Goal: Task Accomplishment & Management: Manage account settings

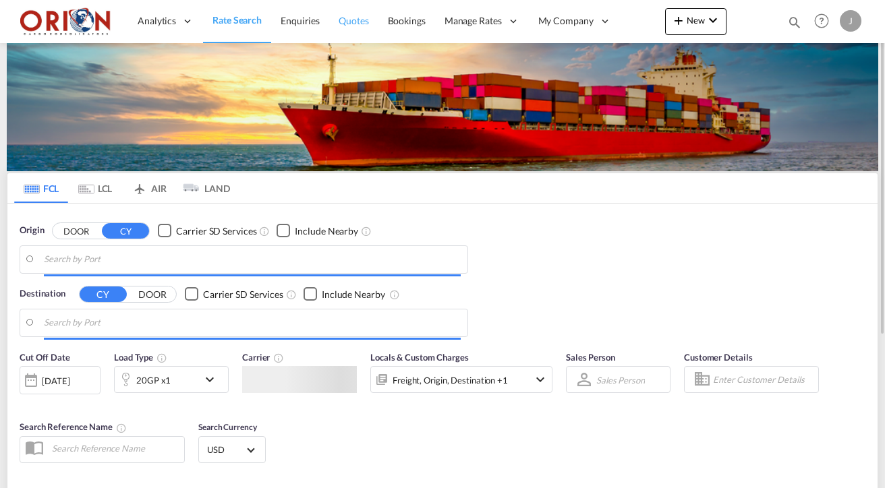
click at [341, 19] on span "Quotes" at bounding box center [354, 20] width 30 height 11
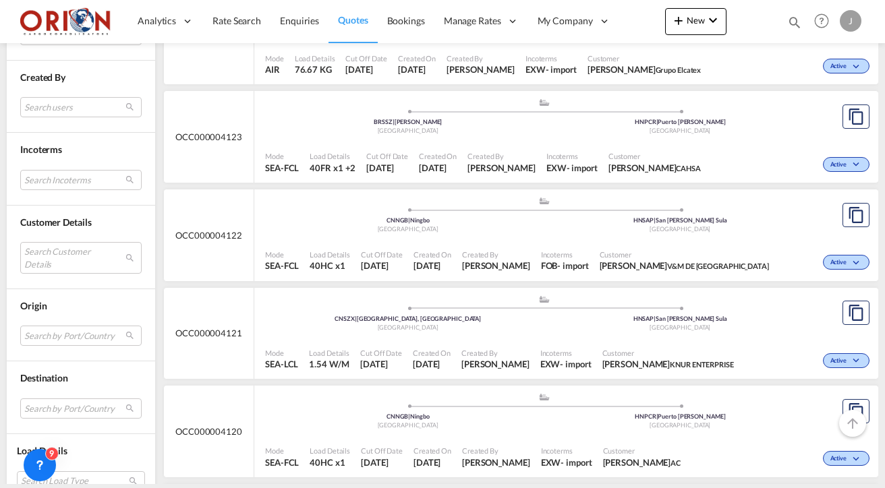
scroll to position [535, 0]
click at [442, 165] on span "9 Sep 2025" at bounding box center [438, 169] width 38 height 12
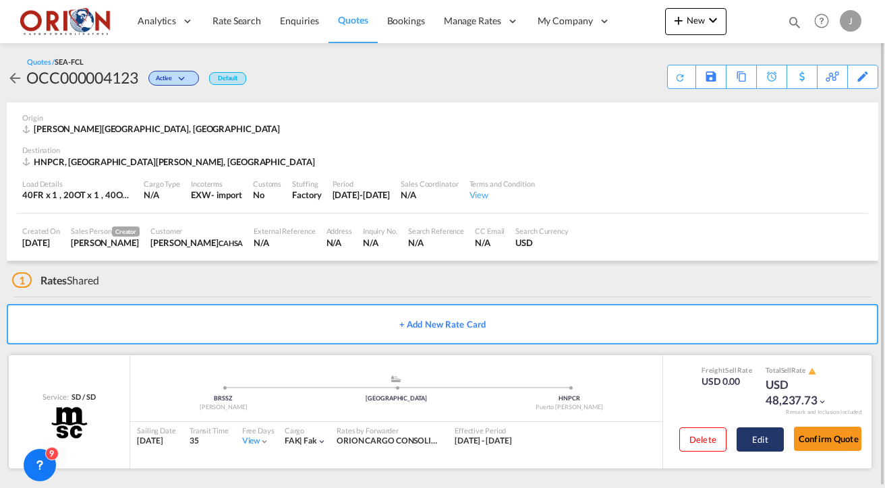
click at [761, 440] on button "Edit" at bounding box center [759, 440] width 47 height 24
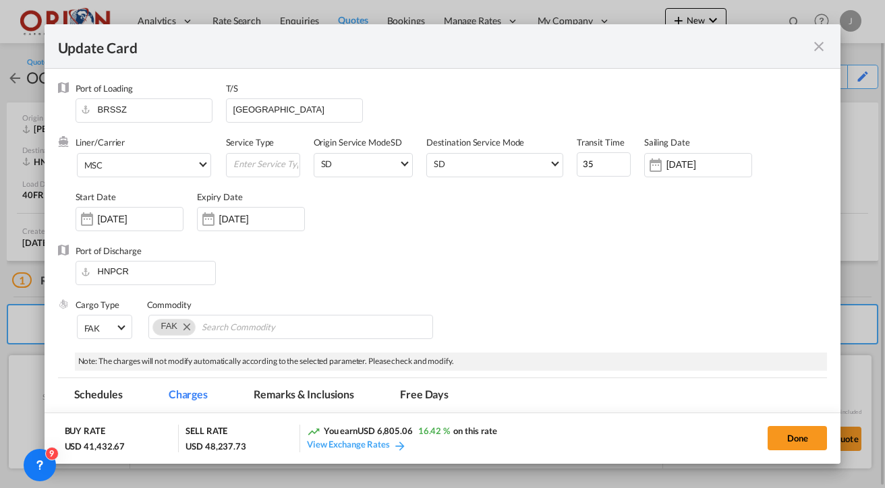
select select "per equipment"
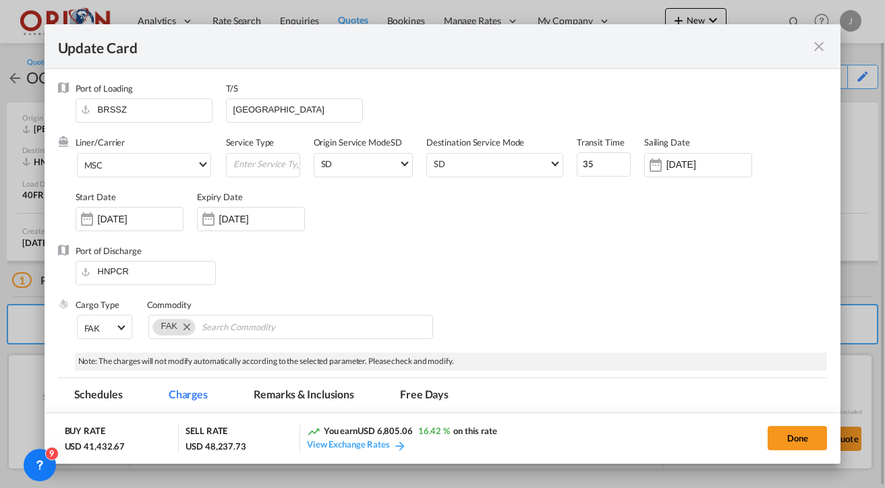
select select "per equipment"
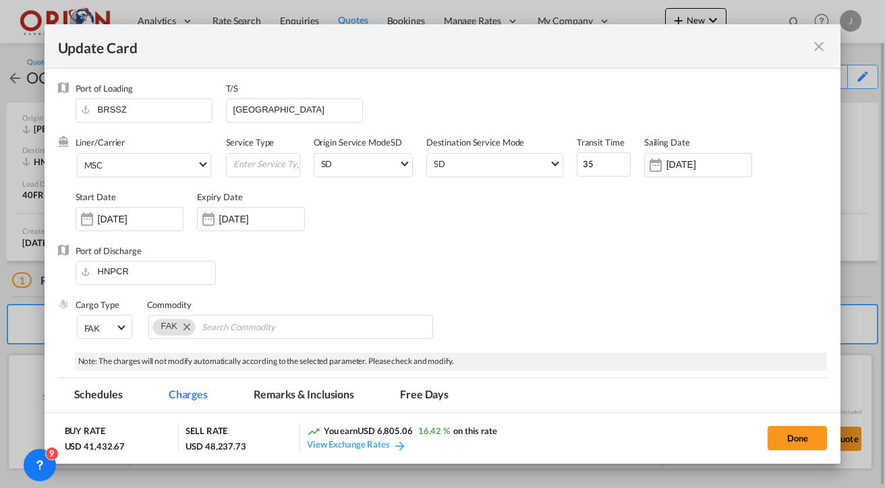
select select "per equipment"
select select "per invoice"
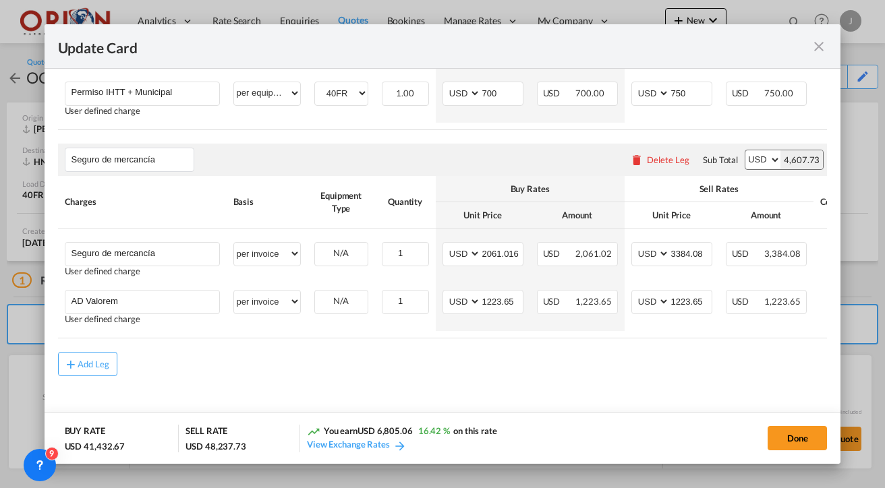
scroll to position [1261, 0]
click at [818, 48] on md-icon "icon-close fg-AAA8AD m-0 pointer" at bounding box center [819, 46] width 16 height 16
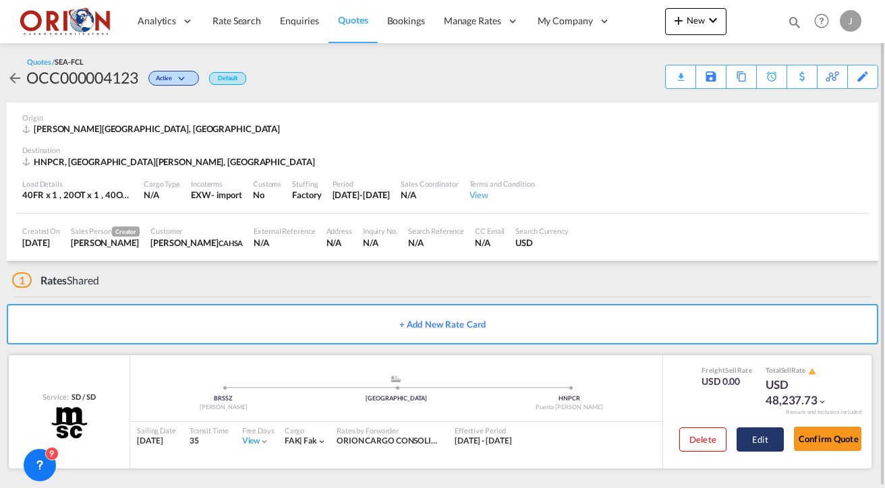
click at [753, 444] on button "Edit" at bounding box center [759, 440] width 47 height 24
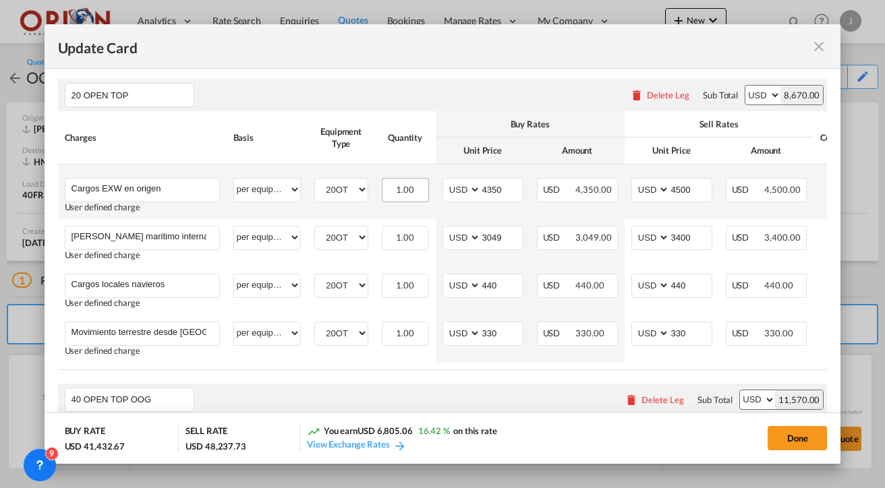
scroll to position [466, 0]
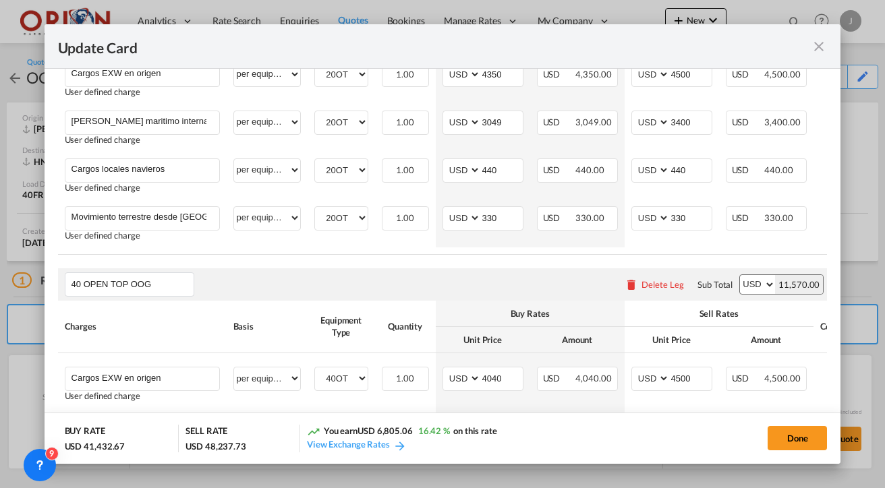
click at [814, 38] on md-icon "icon-close fg-AAA8AD m-0 pointer" at bounding box center [819, 46] width 16 height 16
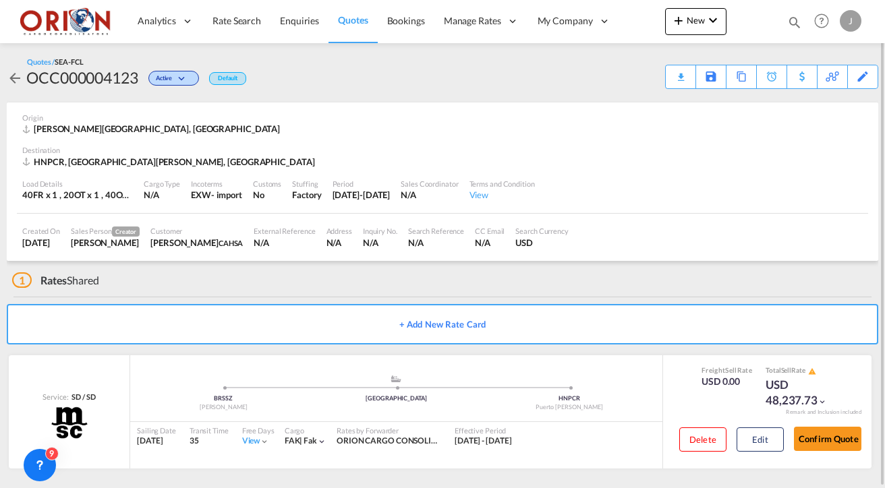
click at [359, 20] on span "Quotes" at bounding box center [353, 19] width 30 height 11
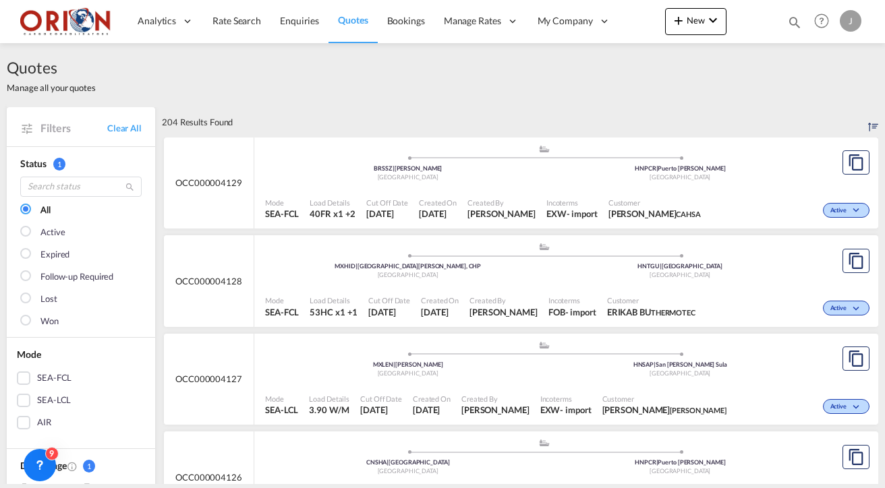
click at [454, 198] on span "Created On" at bounding box center [438, 203] width 38 height 10
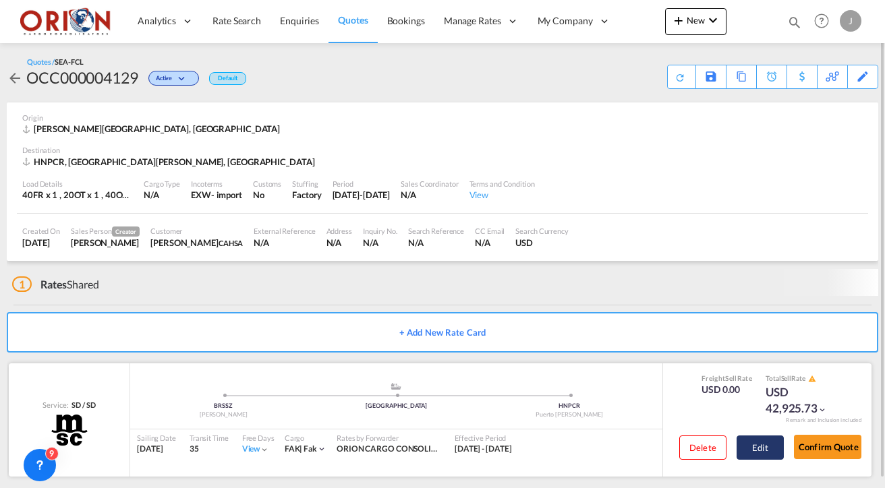
click at [765, 444] on button "Edit" at bounding box center [759, 448] width 47 height 24
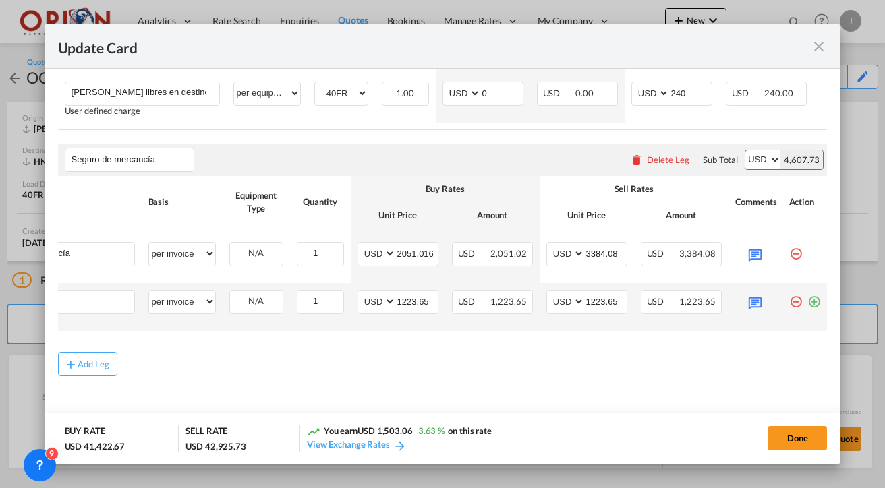
scroll to position [0, 85]
click at [811, 295] on md-icon "icon-plus-circle-outline green-400-fg" at bounding box center [813, 296] width 13 height 13
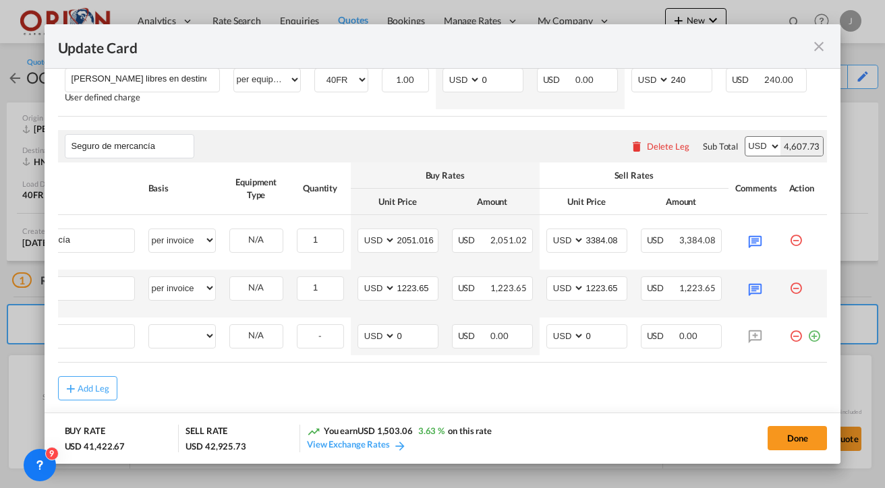
scroll to position [0, 0]
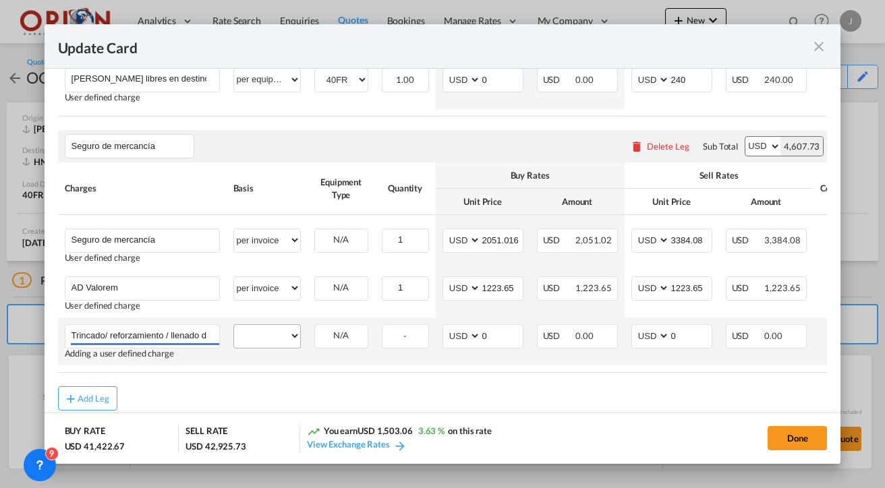
type input "Trincado/ reforzamiento / llenado de contenedor"
select select "per container"
click at [504, 345] on input "0" at bounding box center [502, 335] width 42 height 20
type input "2"
click at [696, 345] on input "0" at bounding box center [691, 335] width 42 height 20
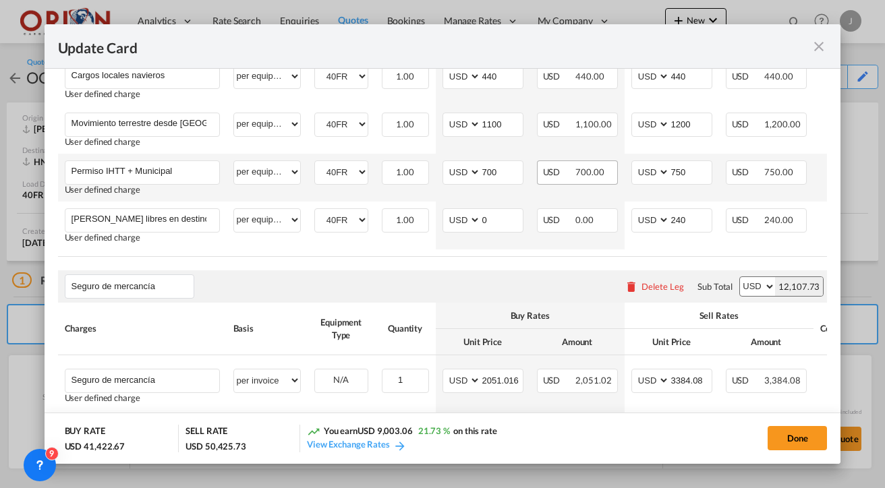
scroll to position [1444, 0]
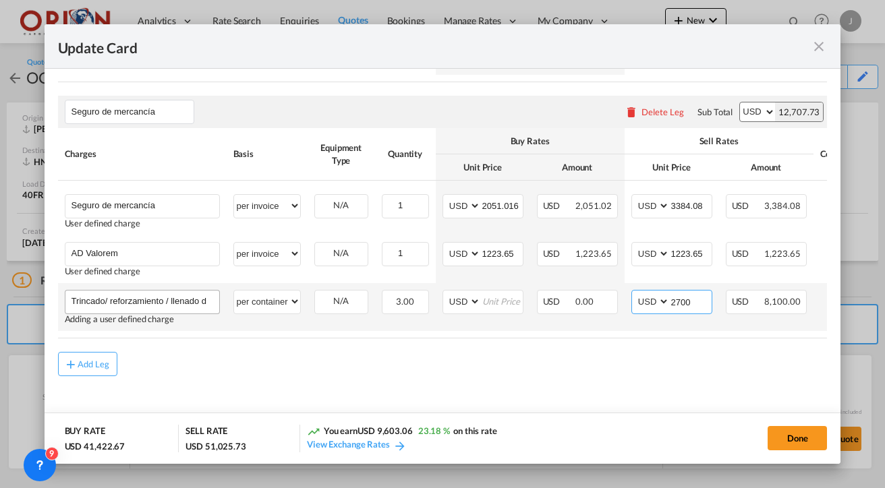
type input "2700"
click at [171, 304] on input "Trincado/ reforzamiento / llenado de contenedor" at bounding box center [145, 301] width 148 height 20
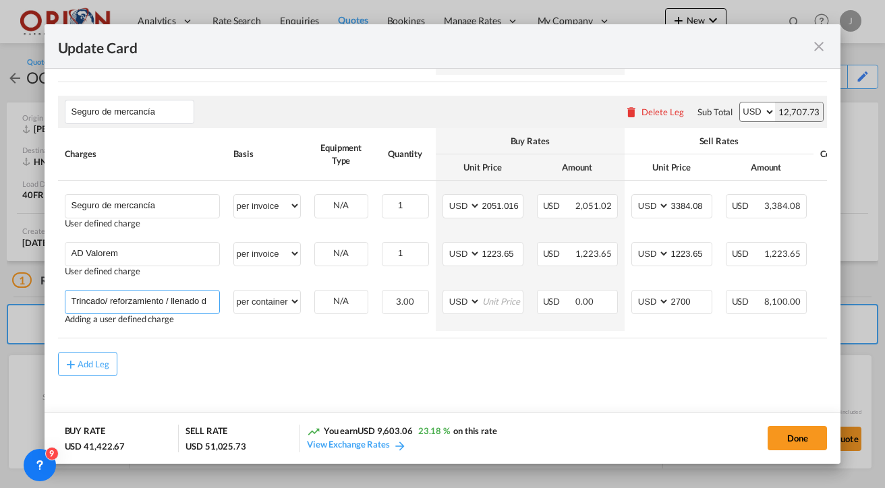
drag, startPoint x: 169, startPoint y: 303, endPoint x: 53, endPoint y: 298, distance: 115.4
click at [53, 298] on md-dialog-content "Port of Loading BRSSZ T/S Cartagena Liner/Carrier MSC 2HM LOGISTICS D.O.O AAXL …" at bounding box center [443, 266] width 796 height 395
click at [171, 305] on input "Llenado de contenedor" at bounding box center [145, 301] width 148 height 20
type input "Llenado de contenedor (stuffing)"
click at [516, 307] on input "Update Card Port ..." at bounding box center [502, 301] width 42 height 20
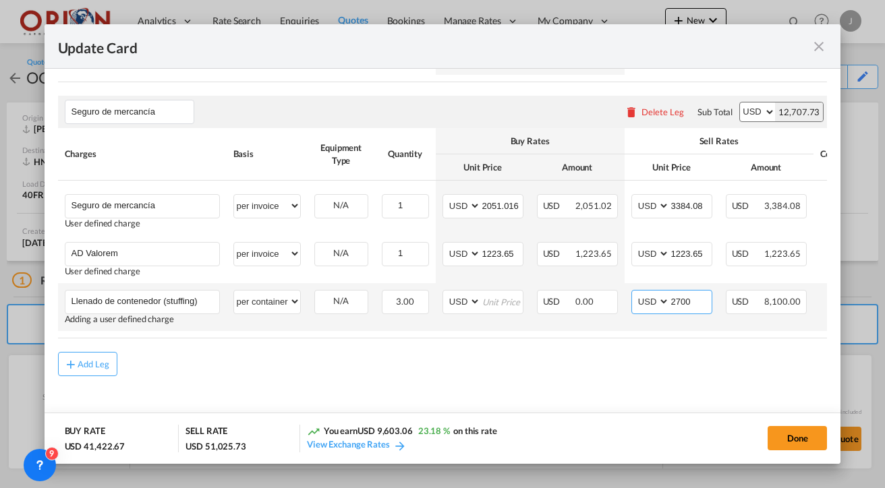
click at [686, 303] on input "2700" at bounding box center [691, 301] width 42 height 20
type input "200"
select select "per equipment"
select select "20OT"
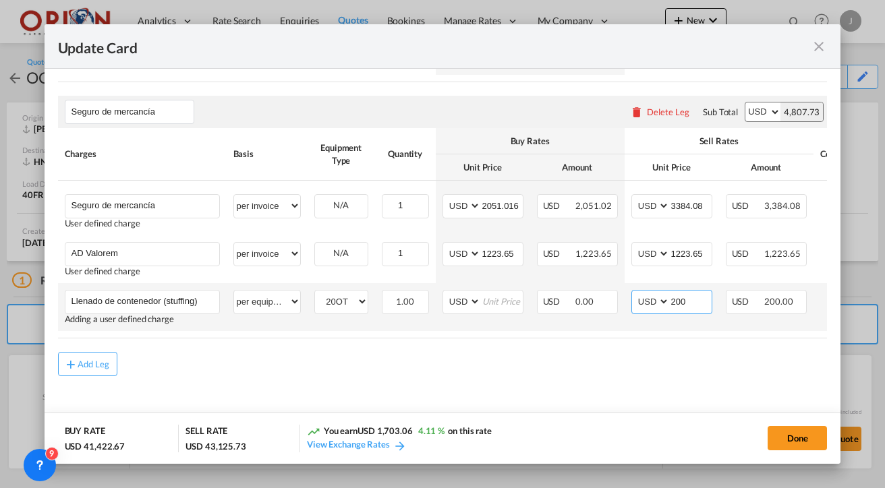
click at [690, 301] on input "200" at bounding box center [691, 301] width 42 height 20
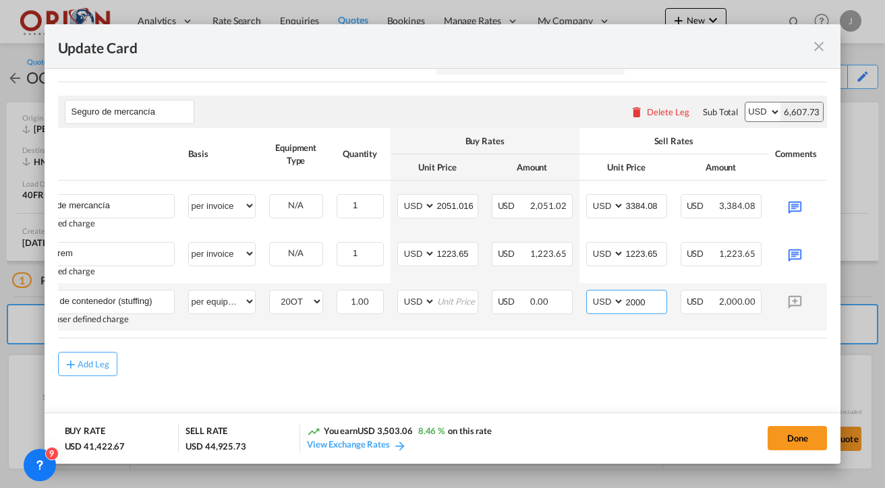
scroll to position [0, 85]
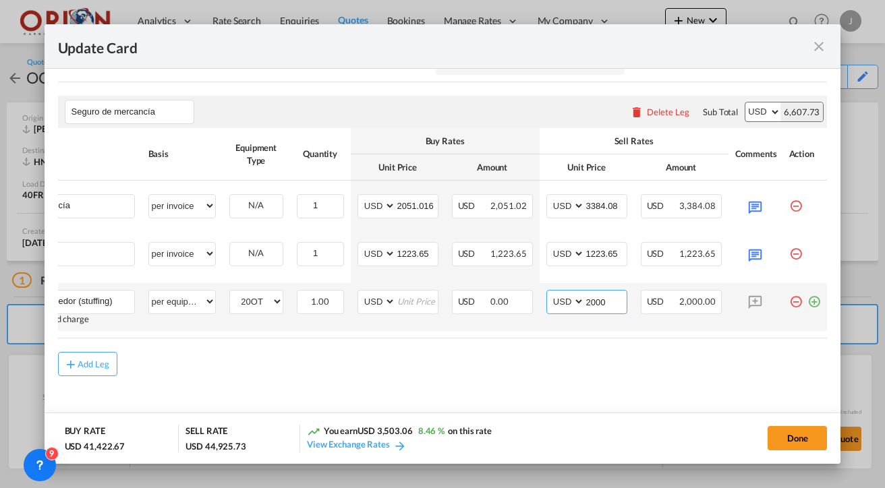
type input "2000"
click at [815, 303] on md-icon "icon-plus-circle-outline green-400-fg" at bounding box center [813, 296] width 13 height 13
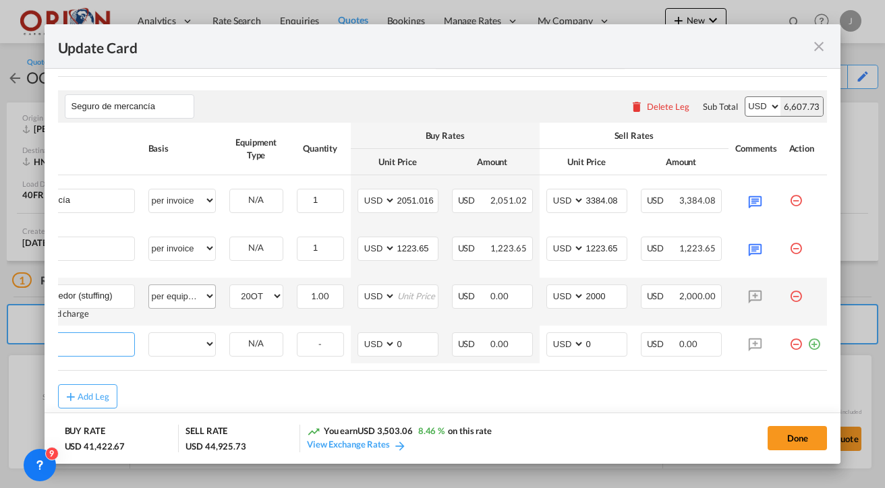
scroll to position [0, 0]
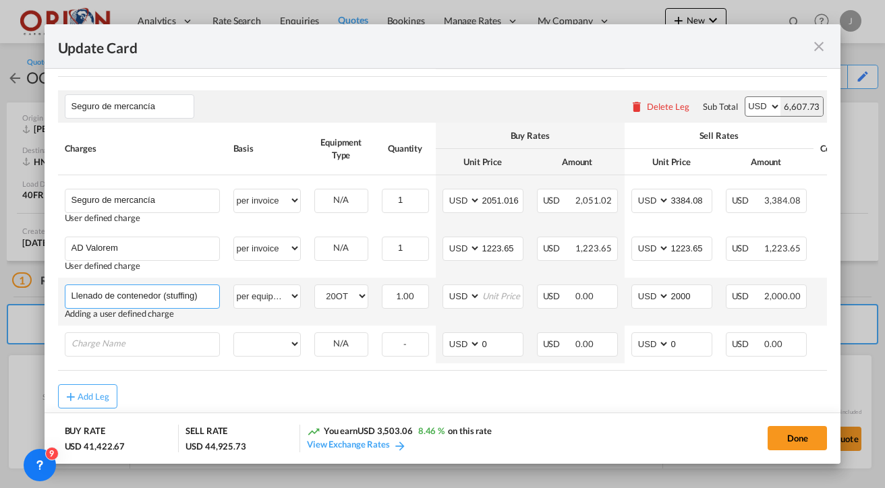
click at [154, 305] on input "Llenado de contenedor (stuffing)" at bounding box center [145, 295] width 148 height 20
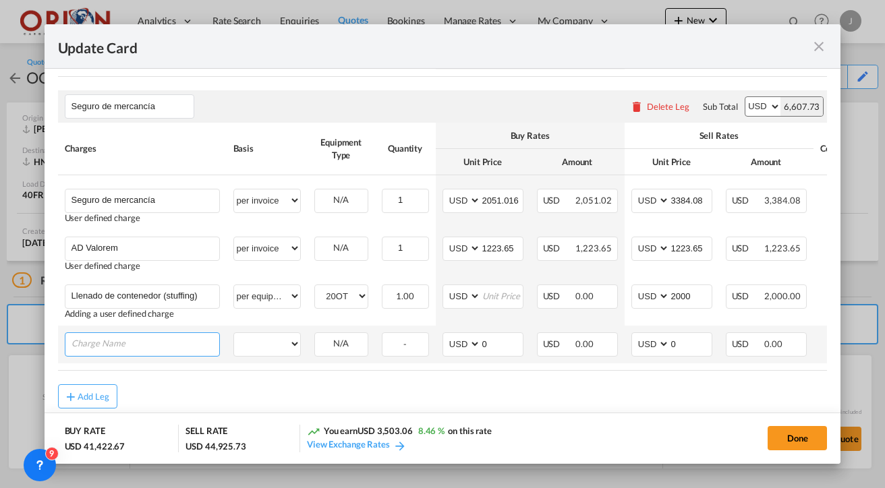
click at [150, 353] on input "Charge Name" at bounding box center [145, 343] width 148 height 20
paste input "Llenado de contenedor (stuffing)"
type input "Llenado de contenedor (stuffing)"
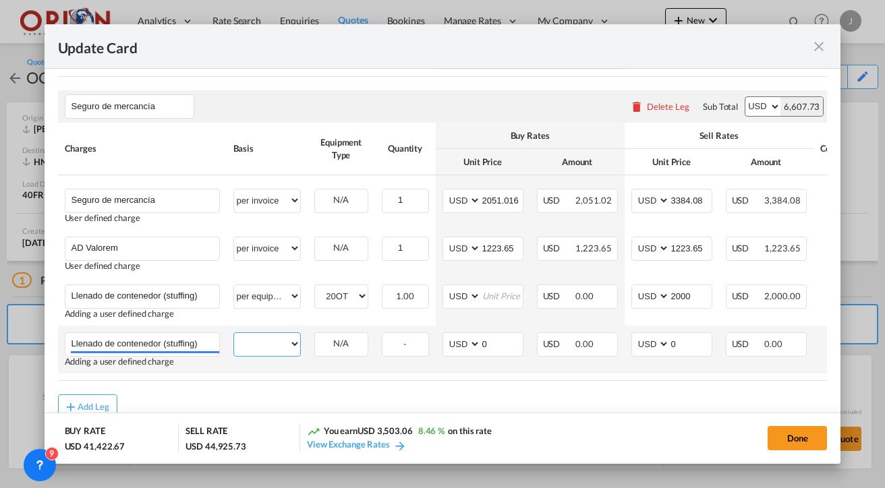
select select "per equipment"
select select "40OT"
click at [690, 353] on input "0" at bounding box center [691, 343] width 42 height 20
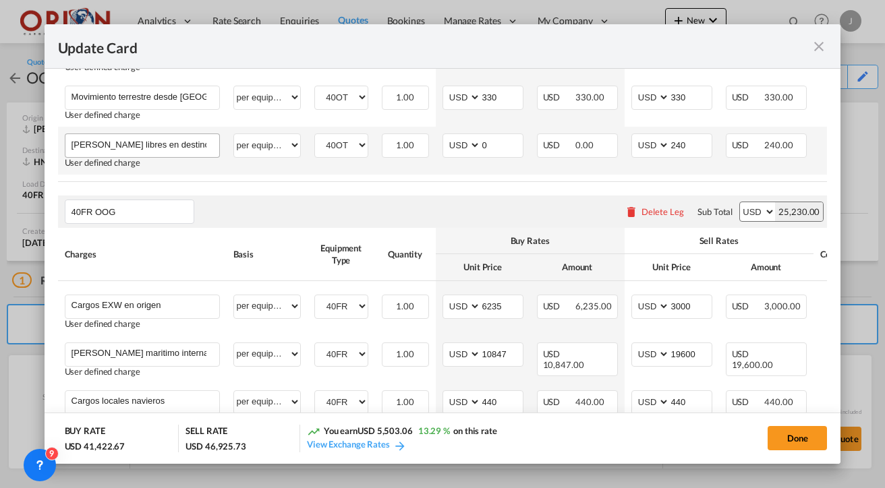
scroll to position [649, 0]
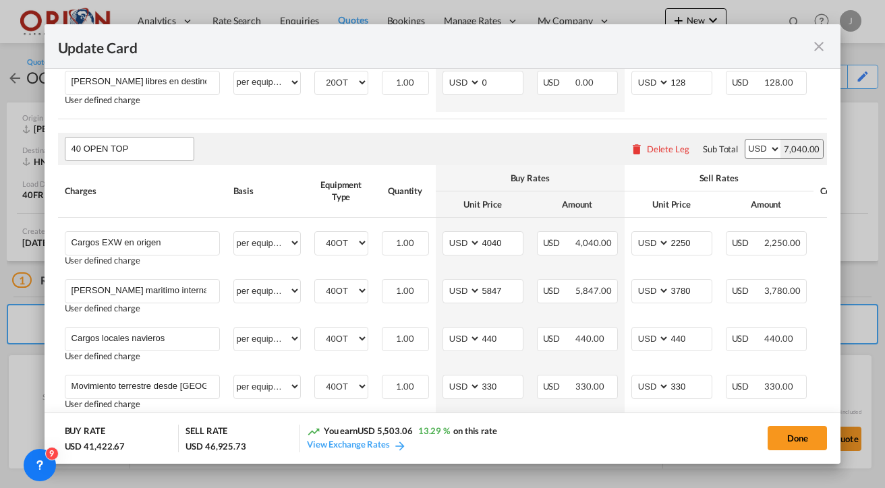
type input "2000"
click at [159, 154] on input "40 OPEN TOP" at bounding box center [132, 149] width 122 height 20
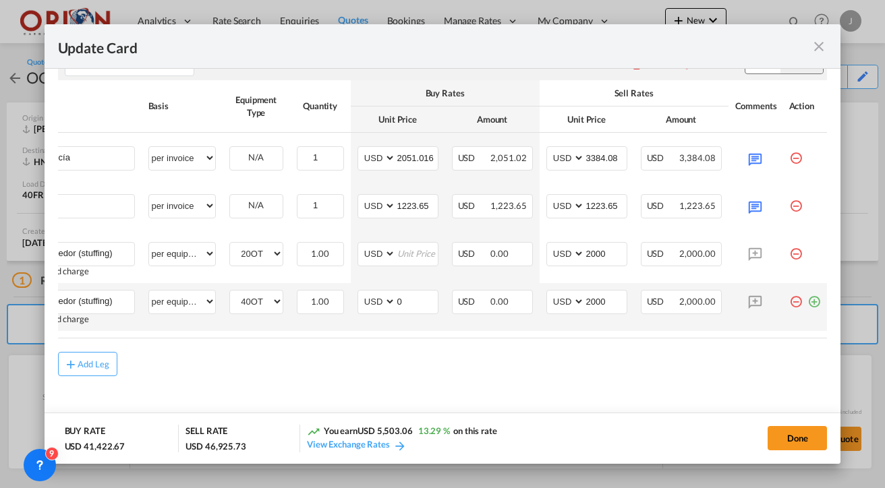
scroll to position [0, 85]
type input "40 OPEN TOP OOG"
click at [813, 302] on md-icon "icon-plus-circle-outline green-400-fg" at bounding box center [813, 296] width 13 height 13
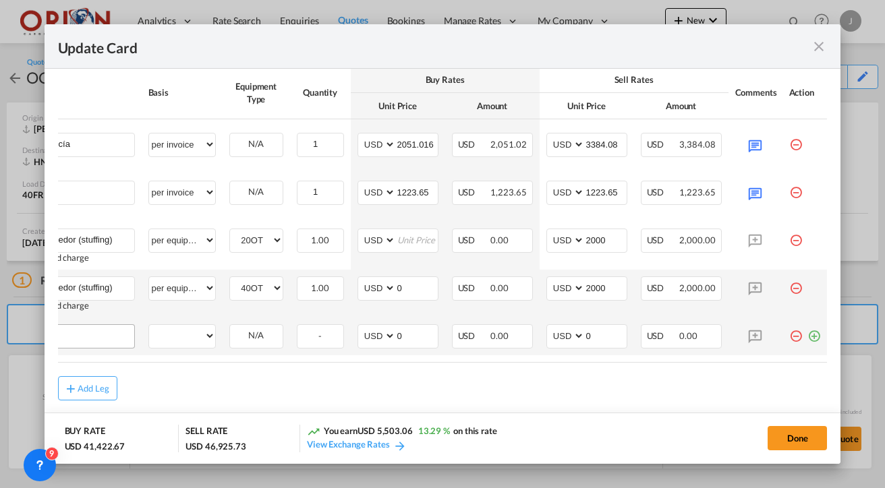
scroll to position [0, 0]
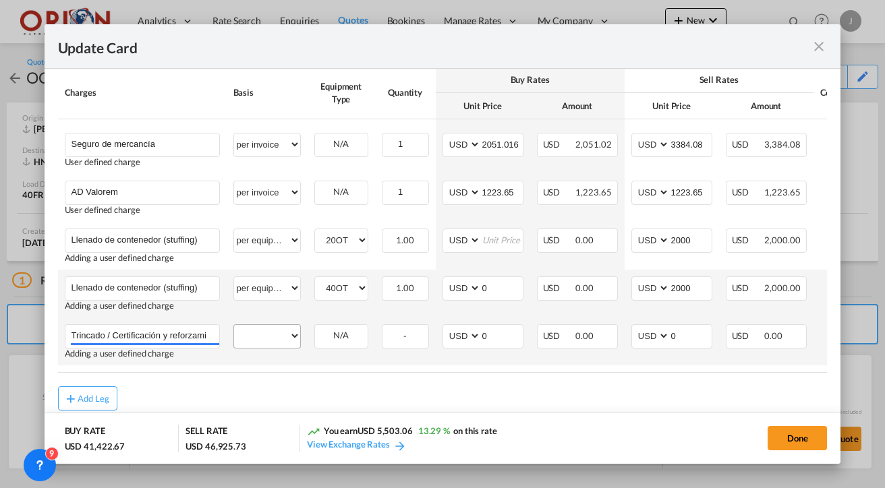
type input "Trincado / Certificación y reforzamiento de contenedor"
select select "per equipment"
select select "40FR"
click at [680, 345] on input "0" at bounding box center [691, 335] width 42 height 20
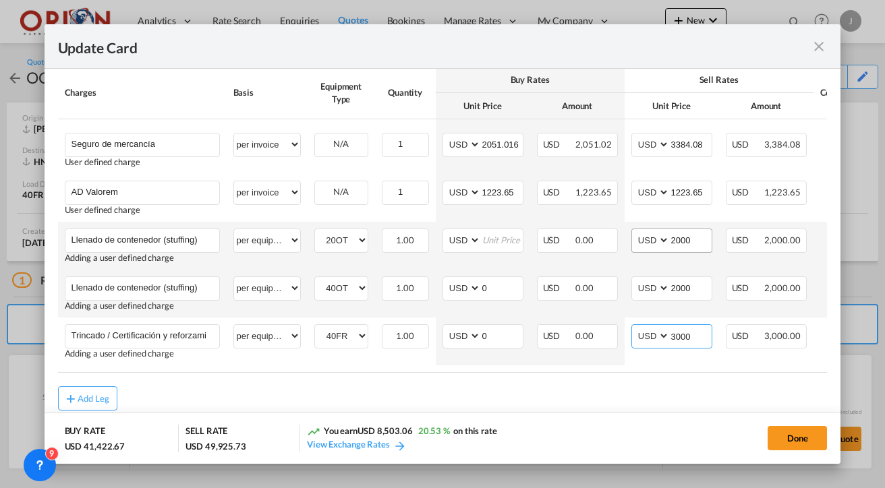
type input "3000"
click at [686, 249] on input "2000" at bounding box center [691, 239] width 42 height 20
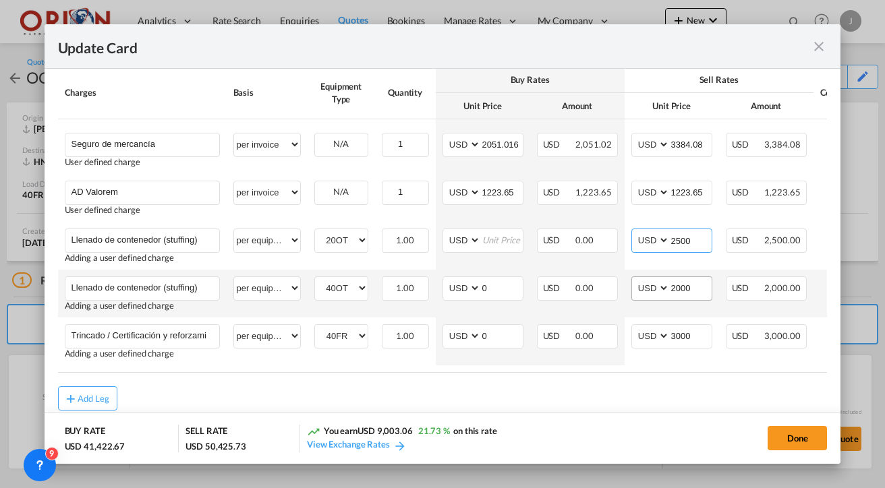
type input "2500"
click at [687, 297] on input "2000" at bounding box center [691, 287] width 42 height 20
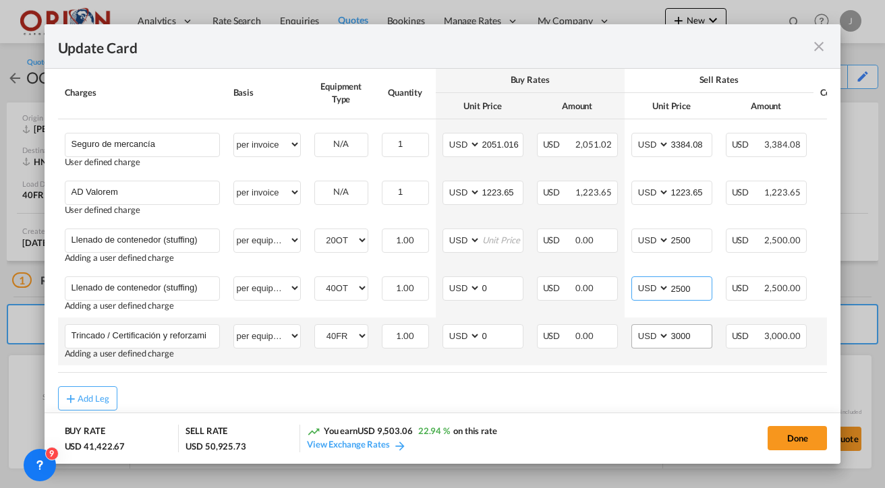
type input "2500"
click at [686, 345] on input "3000" at bounding box center [691, 335] width 42 height 20
click at [688, 345] on input "3000" at bounding box center [691, 335] width 42 height 20
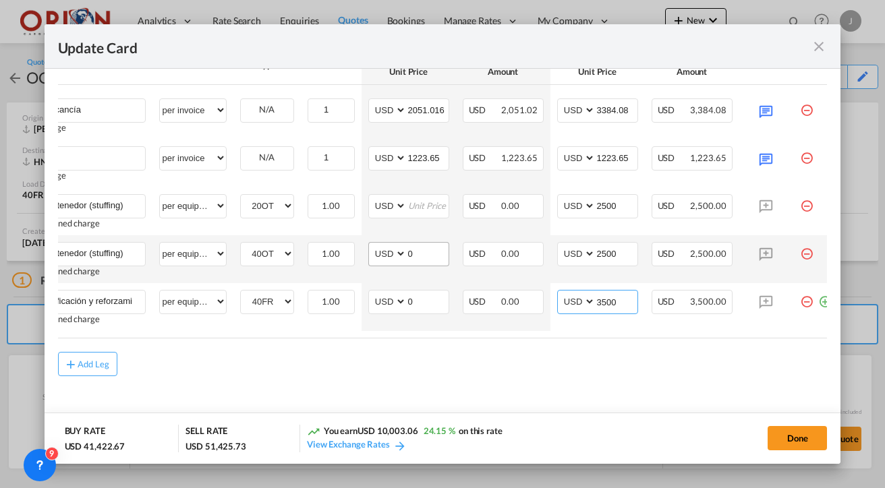
scroll to position [1548, 0]
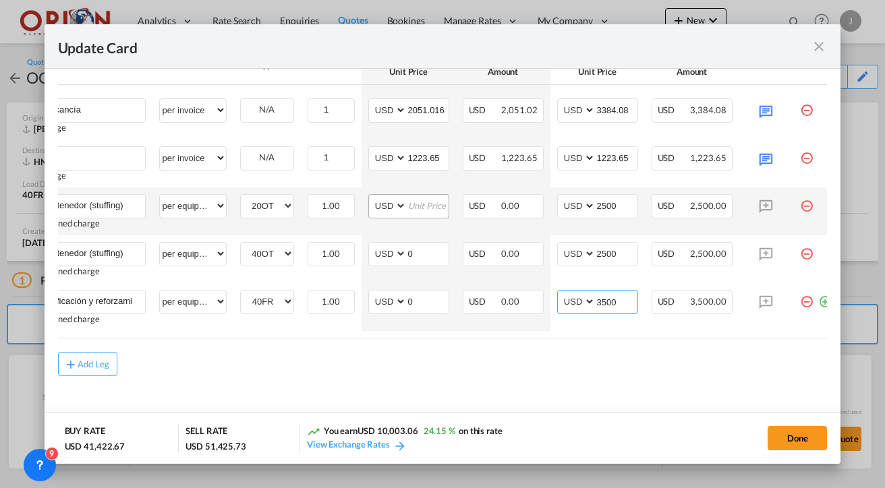
type input "3500"
click at [429, 208] on input "Update Card Port ..." at bounding box center [428, 205] width 42 height 20
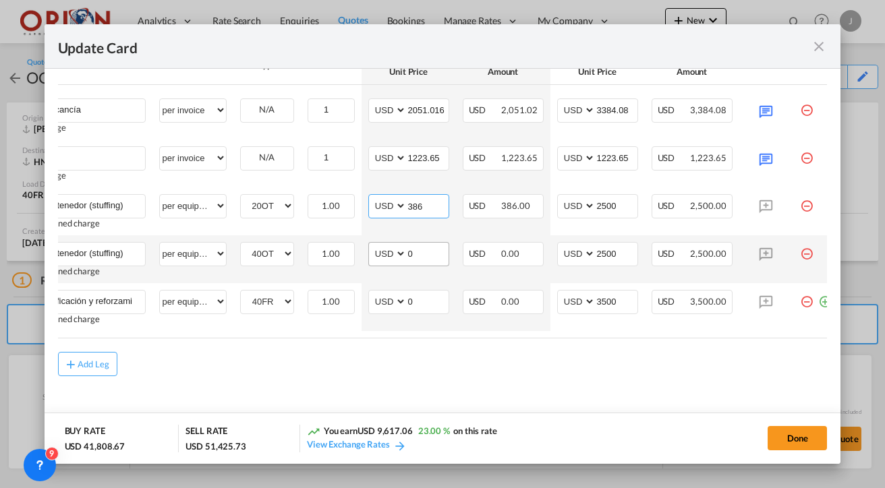
type input "386"
click at [436, 247] on input "0" at bounding box center [428, 253] width 42 height 20
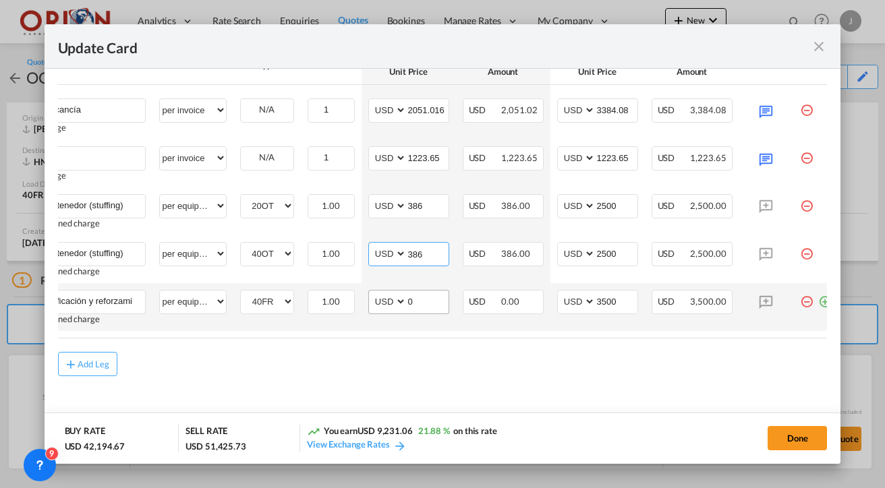
type input "386"
click at [437, 305] on input "0" at bounding box center [428, 301] width 42 height 20
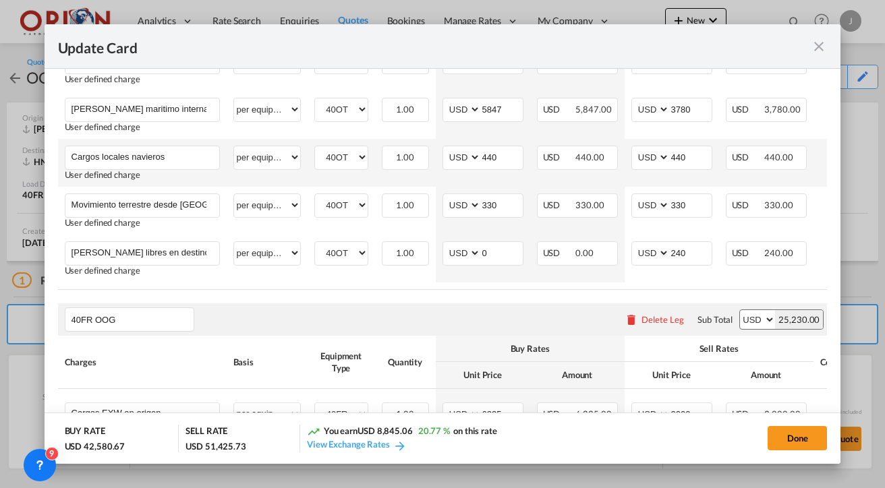
scroll to position [831, 0]
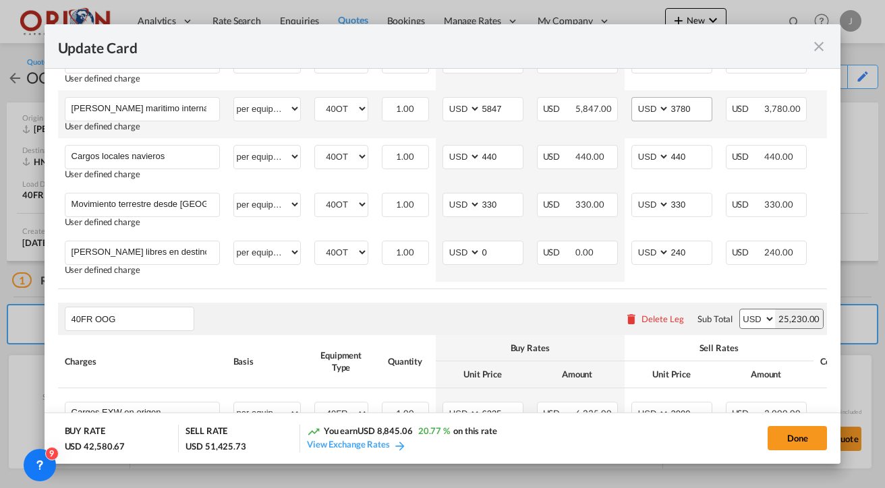
type input "386"
click at [693, 110] on input "3780" at bounding box center [691, 108] width 42 height 20
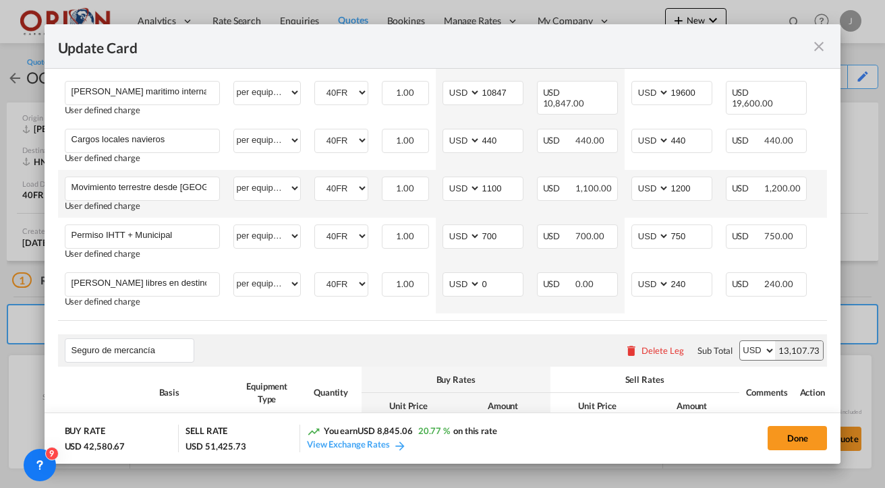
scroll to position [1178, 0]
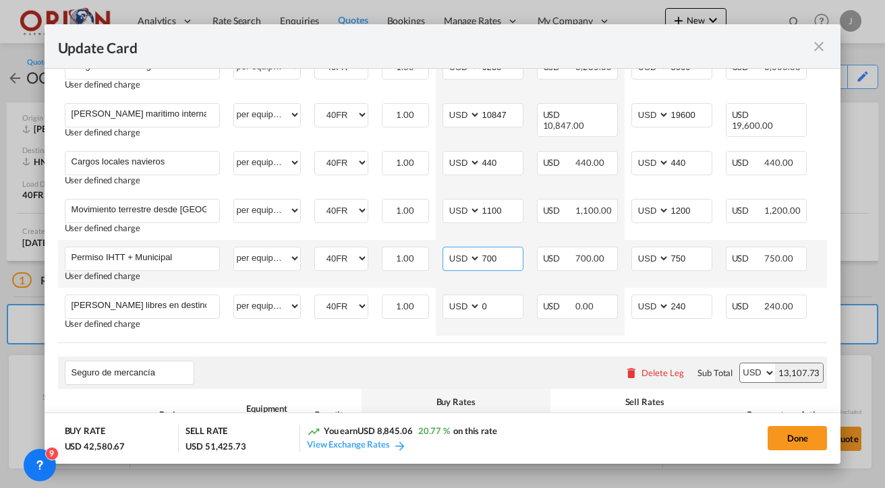
click at [499, 262] on input "700" at bounding box center [502, 257] width 42 height 20
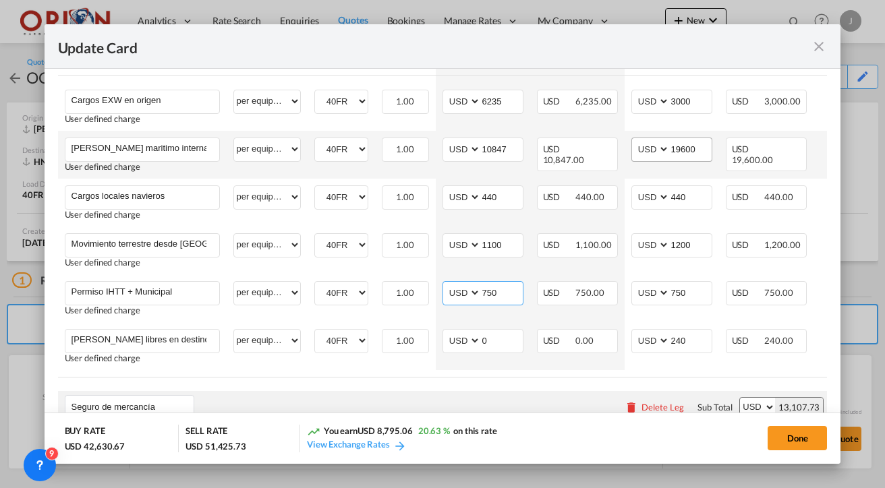
scroll to position [1073, 0]
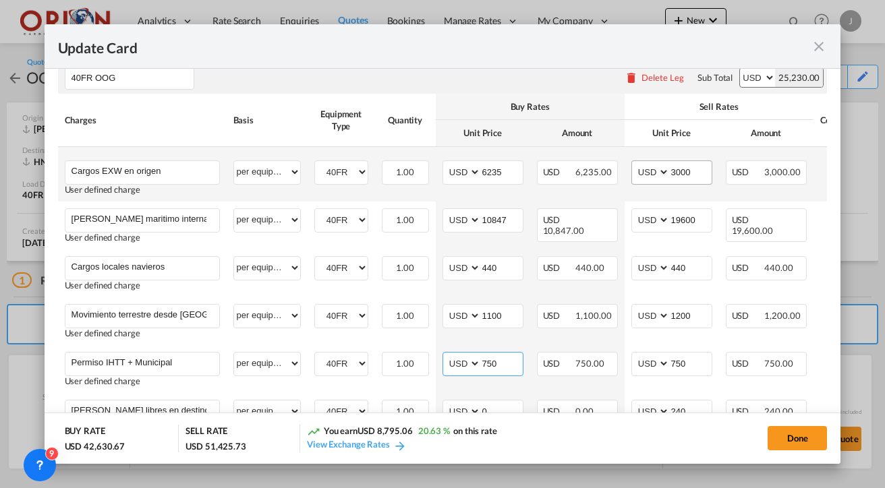
type input "750"
click at [688, 175] on input "3000" at bounding box center [691, 171] width 42 height 20
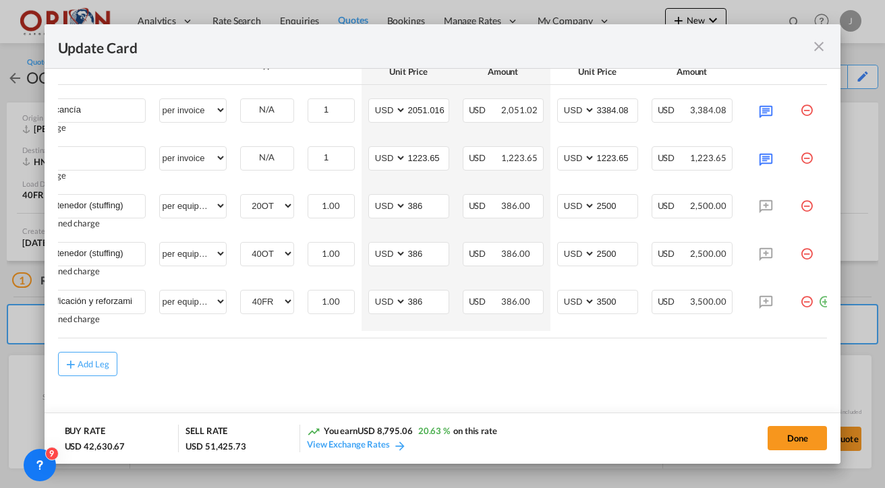
scroll to position [0, 0]
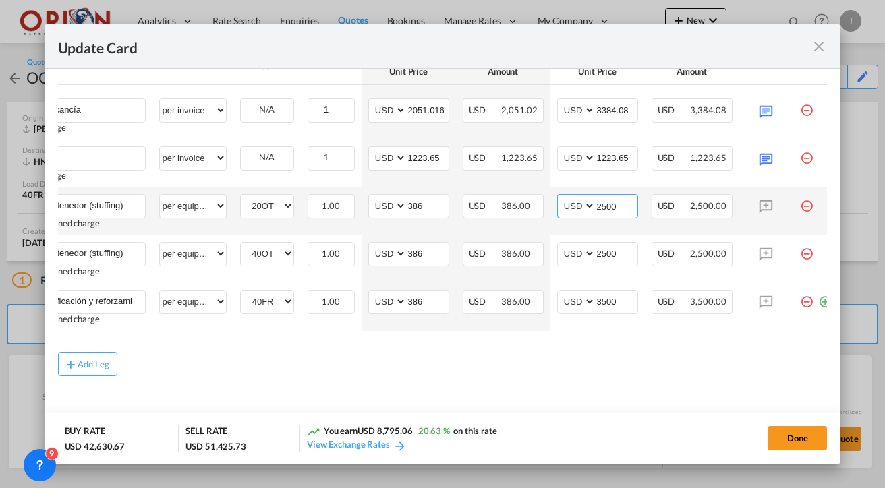
click at [614, 201] on input "2500" at bounding box center [616, 205] width 42 height 20
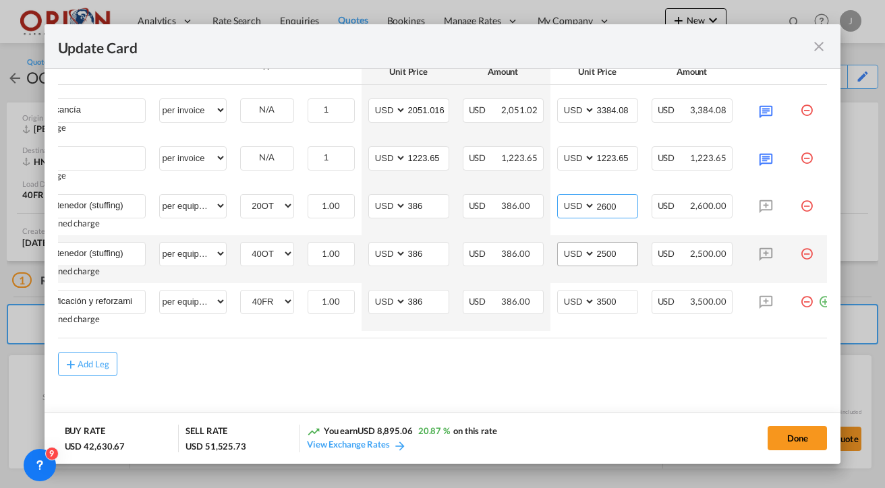
type input "2600"
click at [612, 254] on input "2500" at bounding box center [616, 253] width 42 height 20
click at [616, 249] on input "2600" at bounding box center [616, 253] width 42 height 20
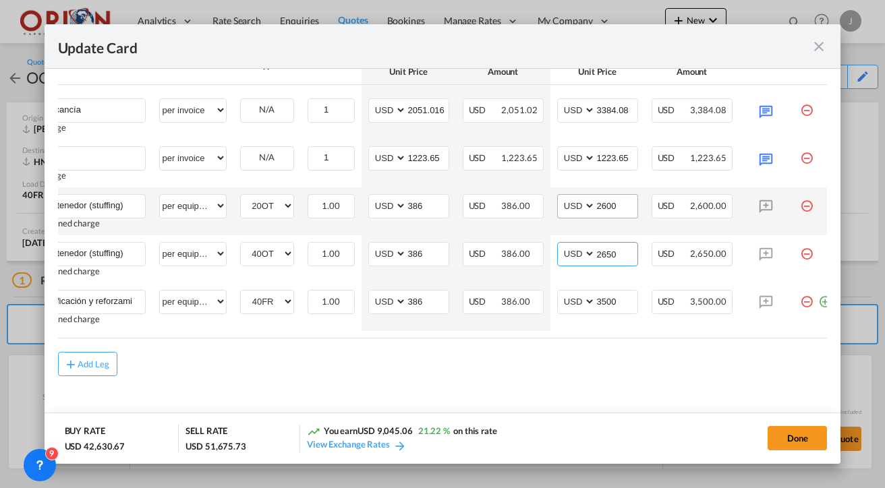
type input "2650"
click at [618, 199] on input "2600" at bounding box center [616, 205] width 42 height 20
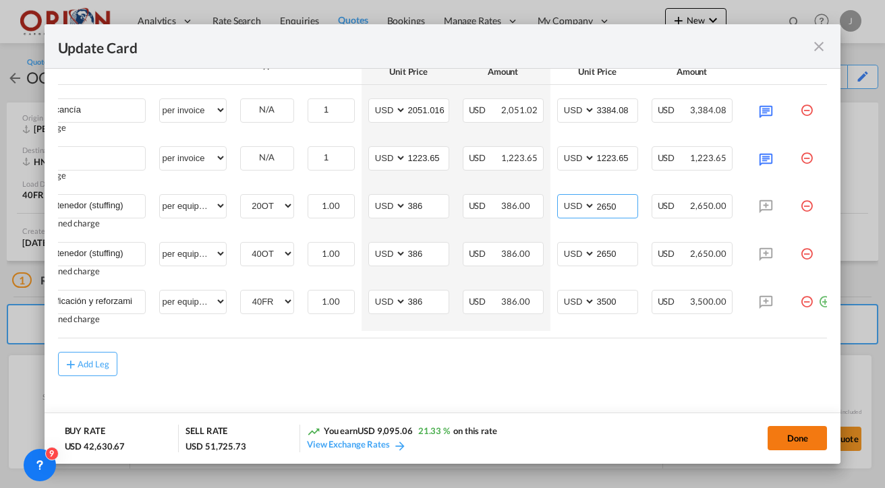
type input "2650"
click at [815, 440] on button "Done" at bounding box center [796, 438] width 59 height 24
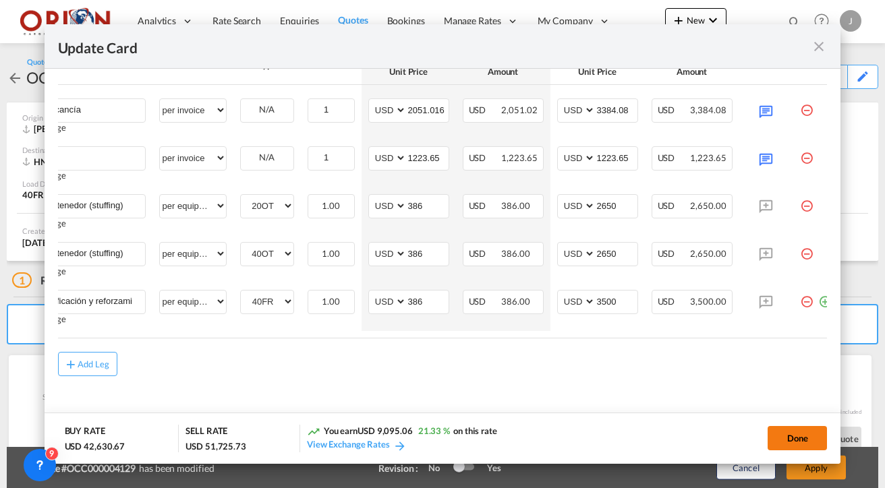
type input "29 Sep 2025"
type input "04 Aug 2025"
type input "29 Sep 2025"
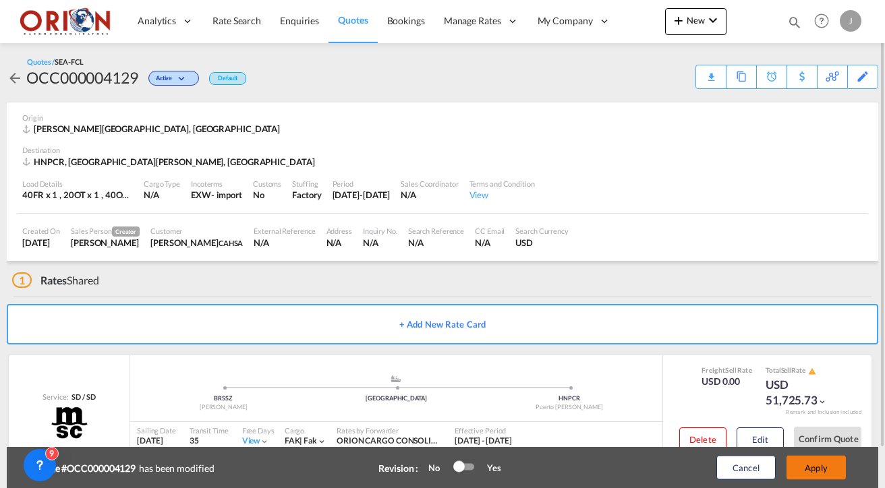
click at [822, 468] on button "Apply" at bounding box center [815, 468] width 59 height 24
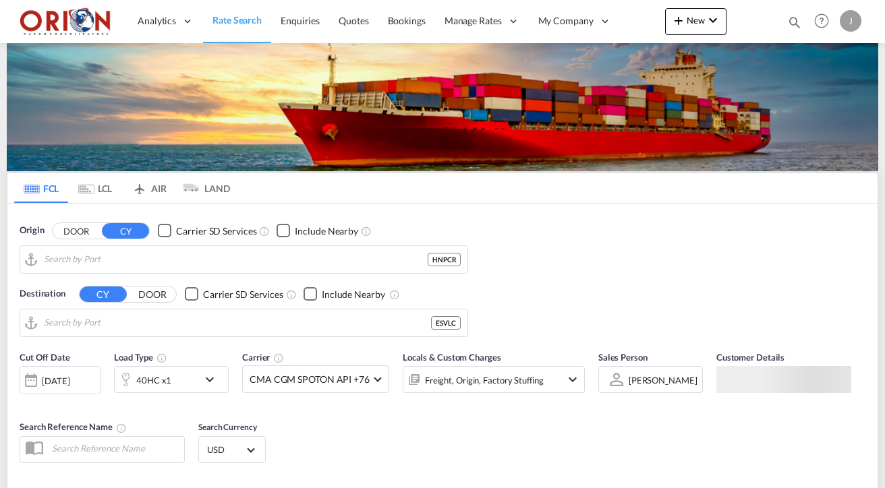
type input "Puerto [PERSON_NAME], HNPCR"
type input "[GEOGRAPHIC_DATA], ESVLC"
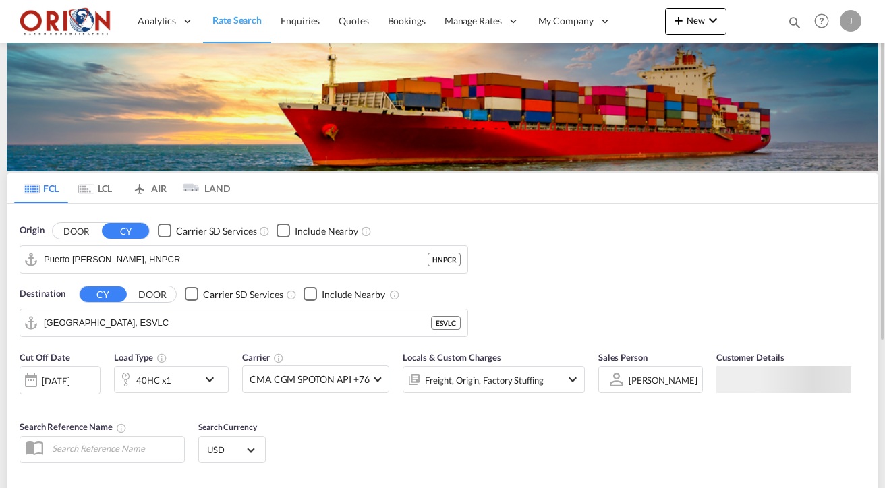
click at [796, 19] on md-icon "icon-magnify" at bounding box center [794, 22] width 15 height 15
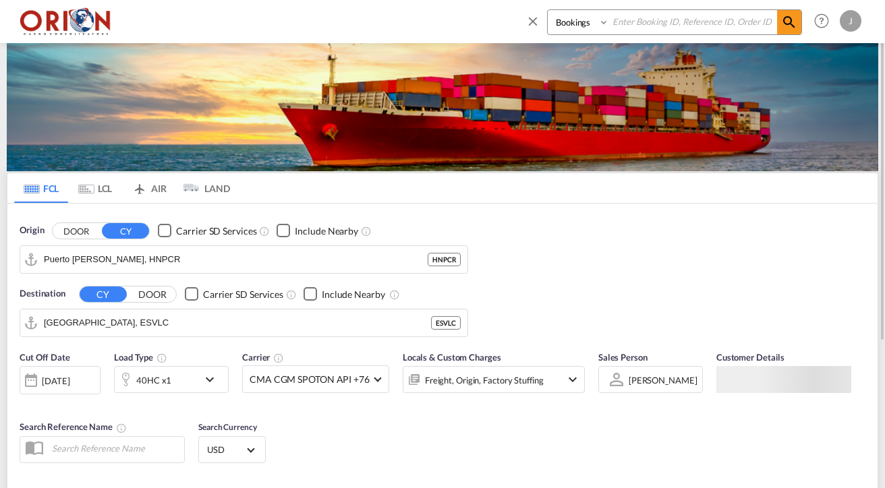
click at [730, 16] on input at bounding box center [693, 22] width 168 height 24
type input "OCC001943"
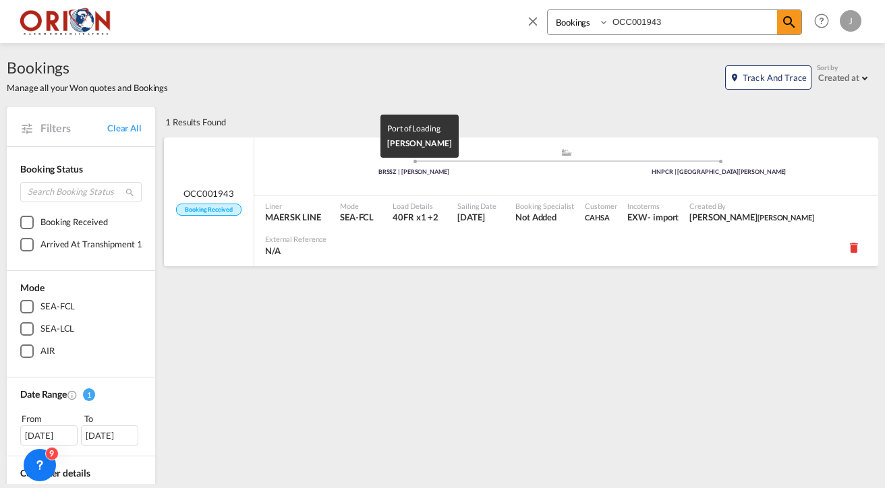
click at [459, 171] on div "BRSSZ | [PERSON_NAME]" at bounding box center [413, 172] width 305 height 9
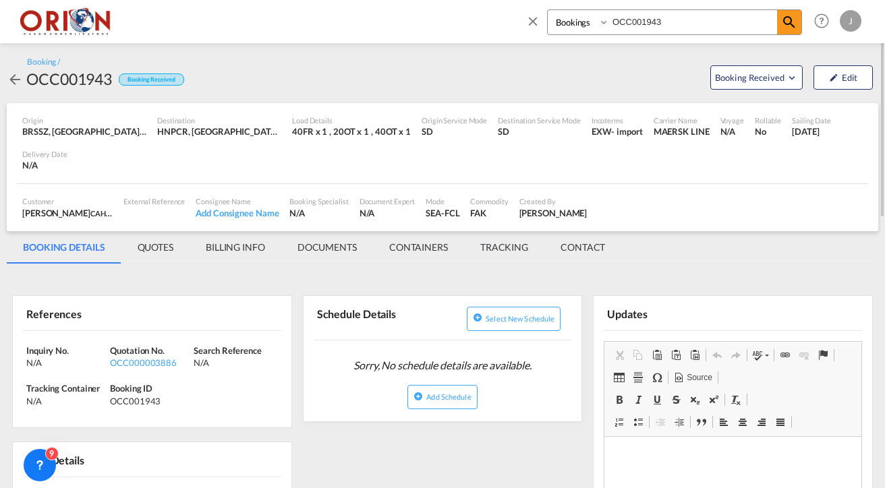
click at [231, 244] on md-tab-item "BILLING INFO" at bounding box center [235, 247] width 92 height 32
